Goal: Task Accomplishment & Management: Manage account settings

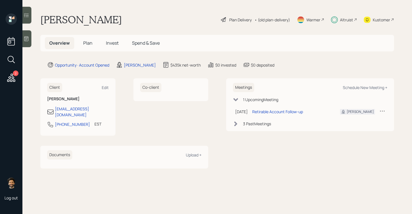
click at [90, 45] on span "Plan" at bounding box center [87, 43] width 9 height 6
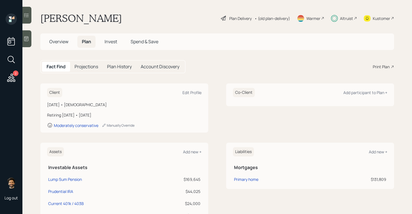
scroll to position [1, 0]
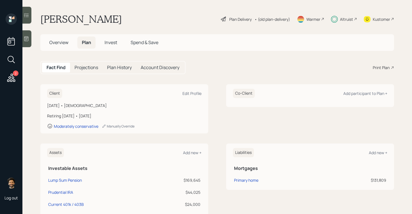
click at [106, 42] on span "Invest" at bounding box center [111, 42] width 13 height 6
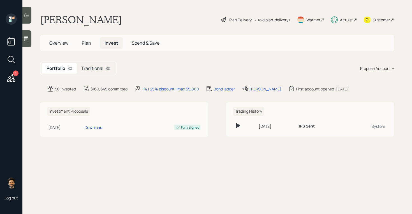
click at [95, 68] on h5 "Traditional" at bounding box center [92, 68] width 22 height 5
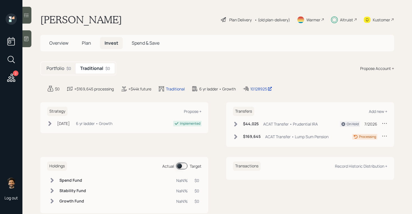
click at [85, 47] on h5 "Plan" at bounding box center [86, 43] width 18 height 12
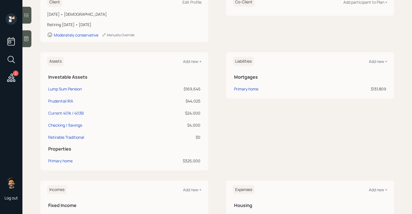
scroll to position [95, 0]
